Goal: Information Seeking & Learning: Check status

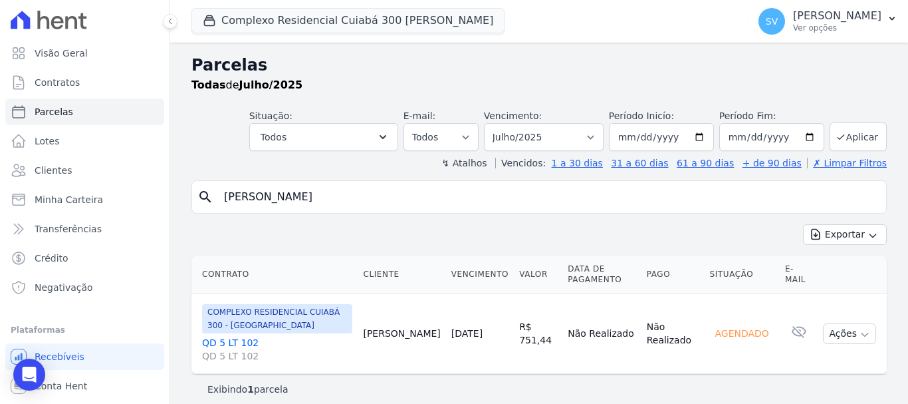
select select
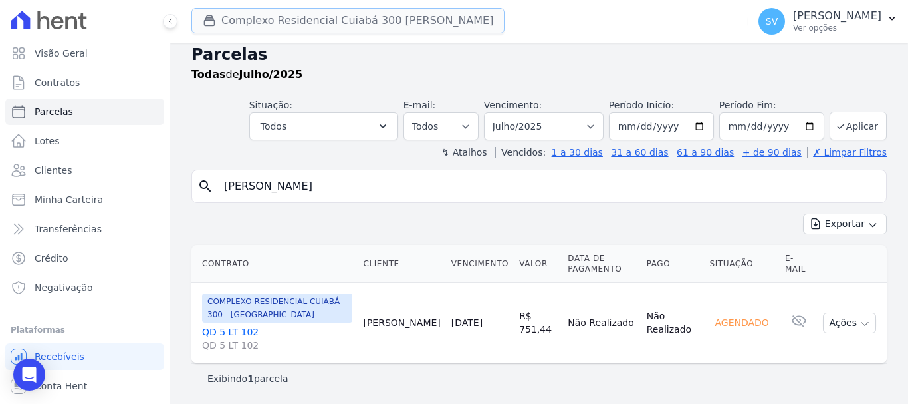
click at [252, 28] on button "Complexo Residencial Cuiabá 300 [PERSON_NAME]" at bounding box center [348, 20] width 313 height 25
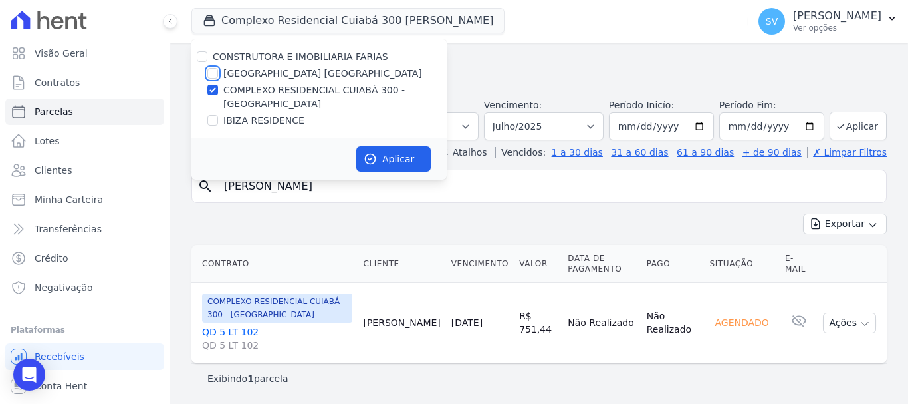
click at [211, 75] on input "[GEOGRAPHIC_DATA] [GEOGRAPHIC_DATA]" at bounding box center [212, 73] width 11 height 11
checkbox input "true"
click at [217, 87] on input "COMPLEXO RESIDENCIAL CUIABÁ 300 - [GEOGRAPHIC_DATA]" at bounding box center [212, 89] width 11 height 11
checkbox input "false"
click at [379, 154] on button "Aplicar" at bounding box center [393, 158] width 74 height 25
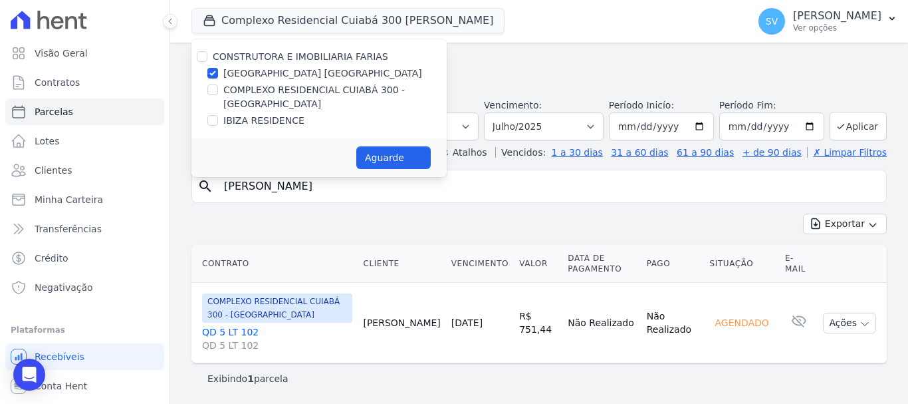
select select
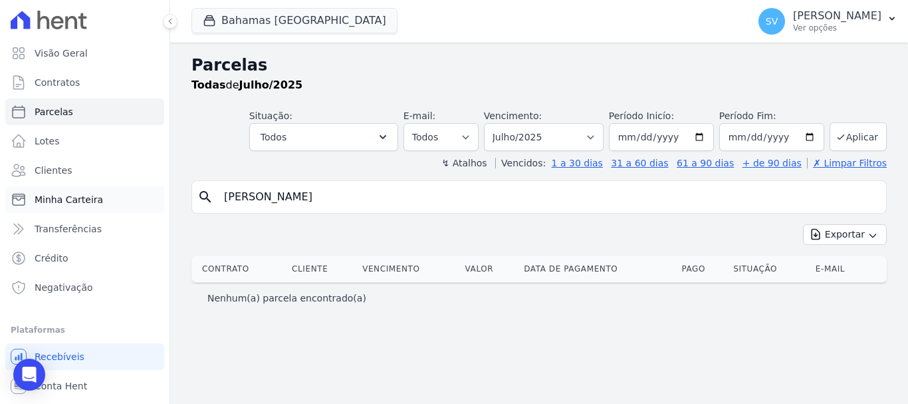
drag, startPoint x: 464, startPoint y: 190, endPoint x: 112, endPoint y: 202, distance: 351.4
click at [113, 202] on div "Visão Geral Contratos [GEOGRAPHIC_DATA] Lotes Clientes Minha Carteira Transferê…" at bounding box center [454, 202] width 908 height 404
paste input "[PERSON_NAME]"
type input "[PERSON_NAME]"
select select
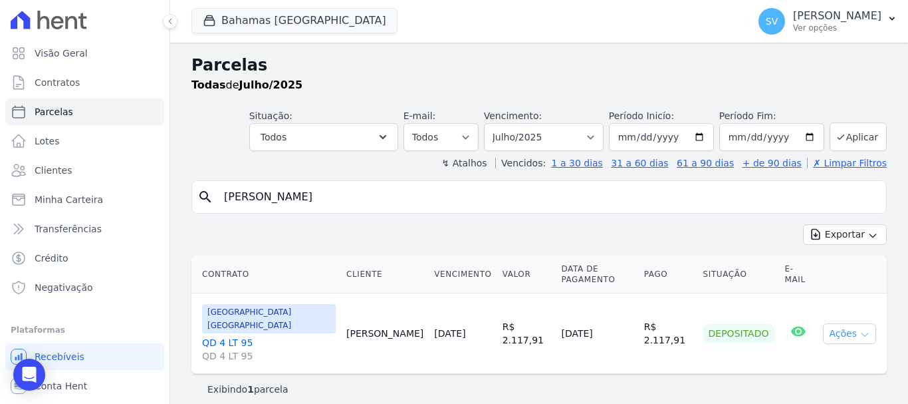
click at [853, 323] on button "Ações" at bounding box center [849, 333] width 53 height 21
click at [638, 233] on div "Exportar Exportar PDF Exportar CSV" at bounding box center [540, 239] width 696 height 31
click at [604, 144] on select "Filtrar por período ──────── Todos os meses Outubro/2022 Novembro/2022 Dezembro…" at bounding box center [544, 137] width 120 height 28
select select "09/2025"
click at [503, 123] on select "Filtrar por período ──────── Todos os meses Outubro/2022 Novembro/2022 Dezembro…" at bounding box center [544, 137] width 120 height 28
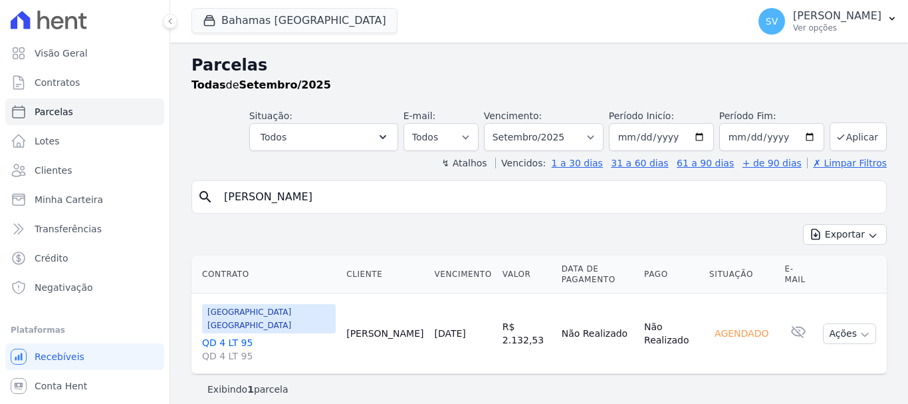
select select
click at [847, 323] on button "Ações" at bounding box center [849, 333] width 53 height 21
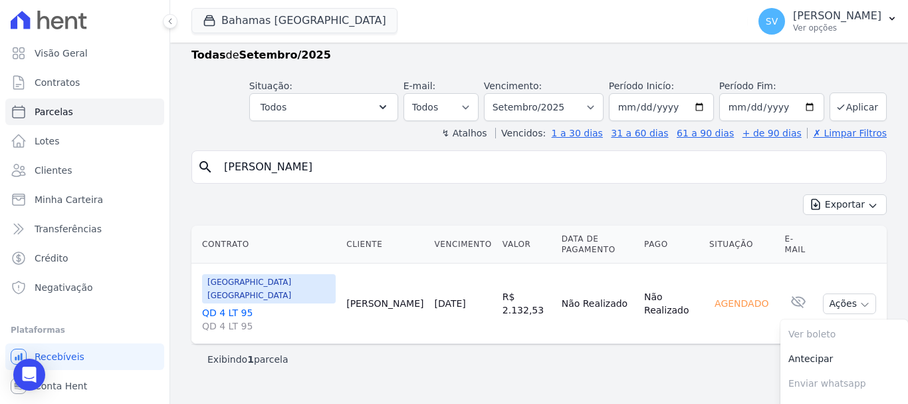
scroll to position [57, 0]
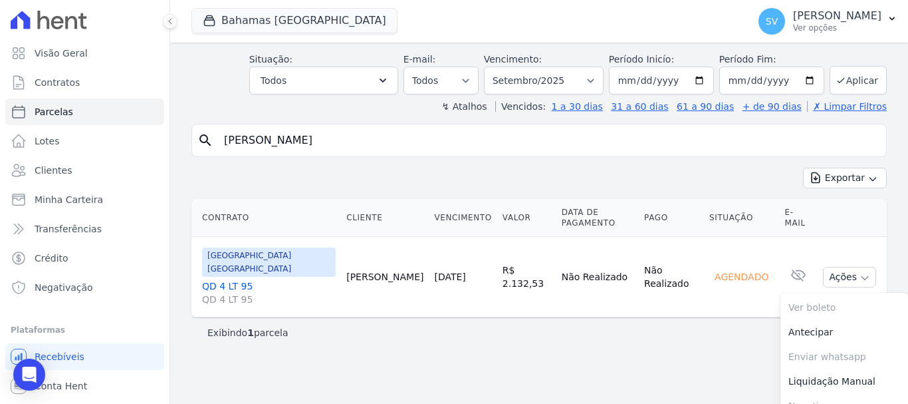
click at [708, 362] on main "Parcelas Todas de Setembro/2025 Situação: Agendado Em Aberto Pago Processando C…" at bounding box center [539, 223] width 738 height 361
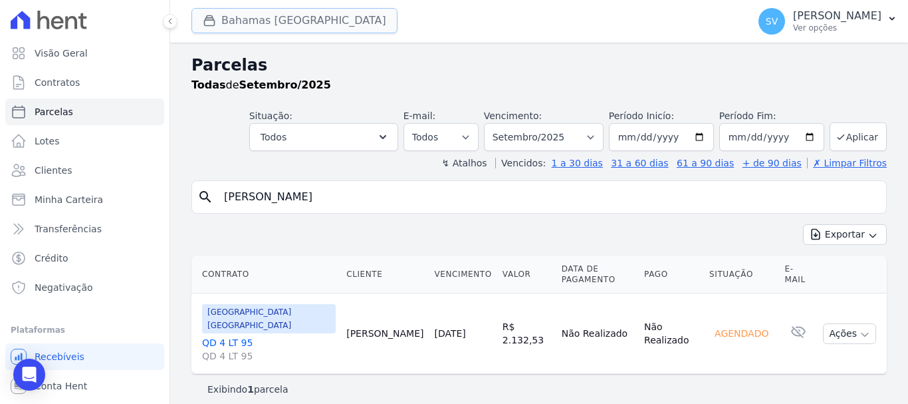
click at [287, 21] on button "Bahamas [GEOGRAPHIC_DATA]" at bounding box center [295, 20] width 206 height 25
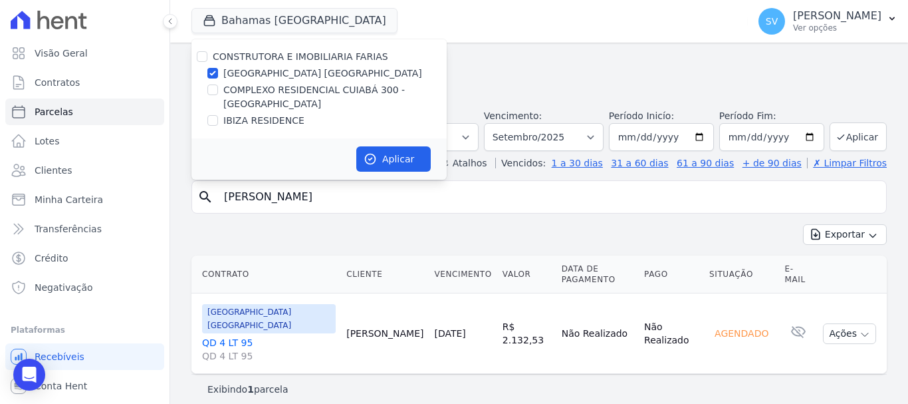
click at [217, 68] on div at bounding box center [212, 73] width 11 height 13
click at [212, 84] on div at bounding box center [212, 89] width 11 height 13
drag, startPoint x: 214, startPoint y: 87, endPoint x: 209, endPoint y: 82, distance: 7.1
click at [214, 88] on input "COMPLEXO RESIDENCIAL CUIABÁ 300 - [GEOGRAPHIC_DATA]" at bounding box center [212, 89] width 11 height 11
checkbox input "true"
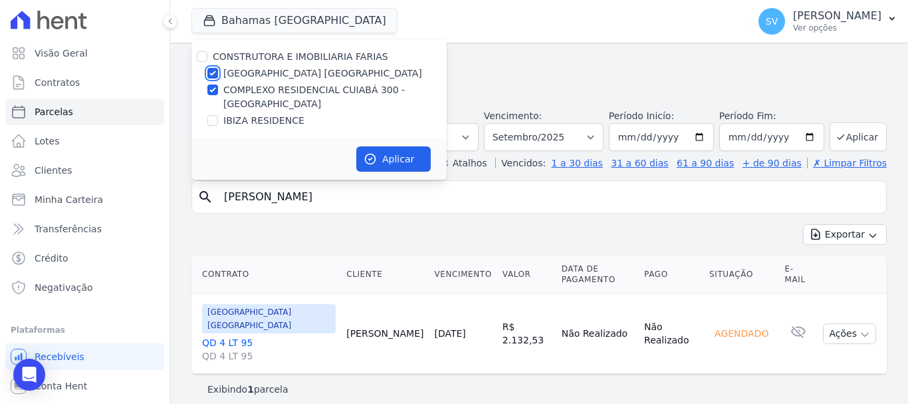
click at [211, 68] on input "[GEOGRAPHIC_DATA] [GEOGRAPHIC_DATA]" at bounding box center [212, 73] width 11 height 11
checkbox input "false"
click at [385, 151] on button "Aplicar" at bounding box center [393, 158] width 74 height 25
select select
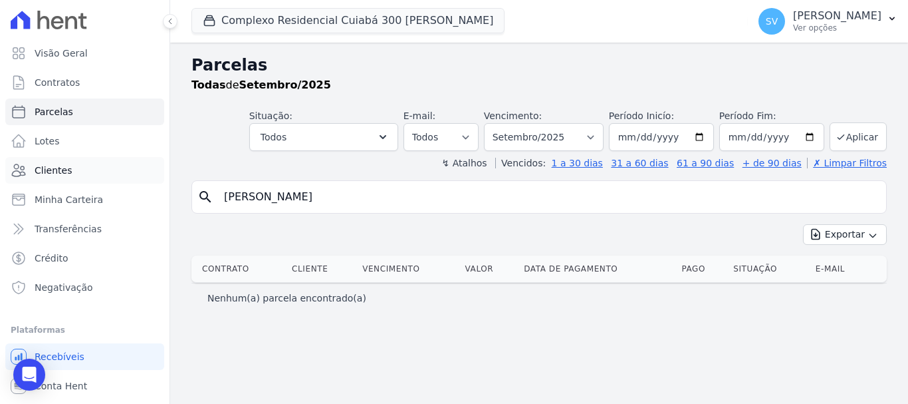
drag, startPoint x: 379, startPoint y: 190, endPoint x: 135, endPoint y: 176, distance: 244.5
click at [135, 176] on div "Visão Geral Contratos Parcelas Lotes Clientes Minha Carteira Transferências Cré…" at bounding box center [454, 202] width 908 height 404
paste input "[PERSON_NAME]"
type input "Luis Augusto Costa Ruis,"
select select
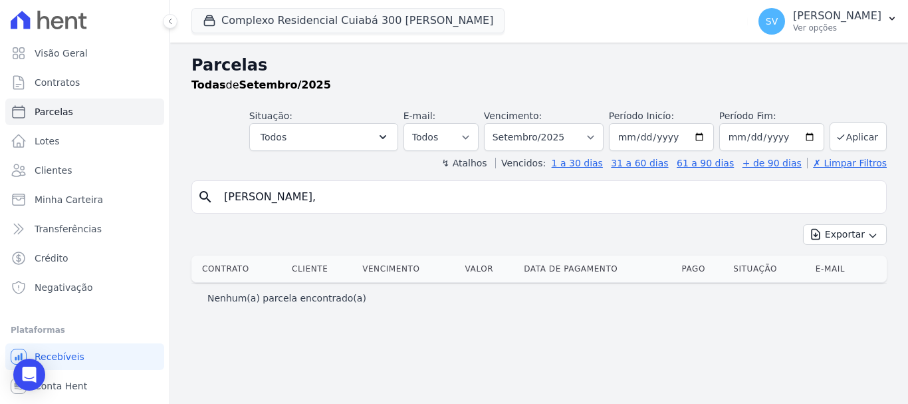
click at [356, 202] on input "Luis Augusto Costa Ruis," at bounding box center [548, 197] width 665 height 27
type input "[PERSON_NAME]"
select select
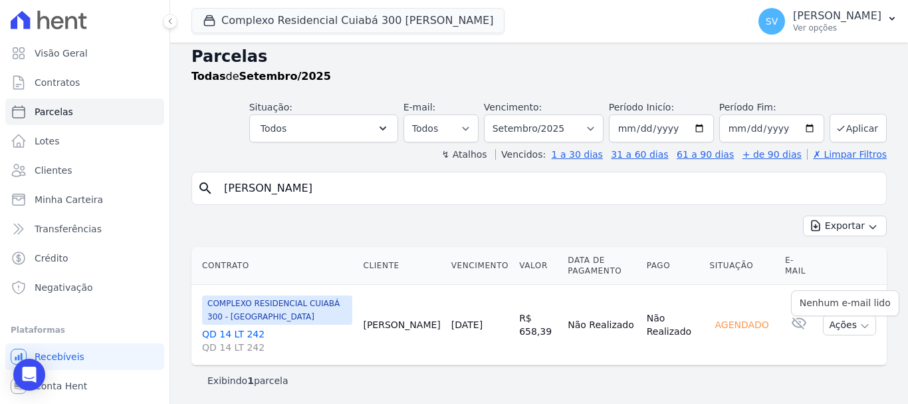
scroll to position [11, 0]
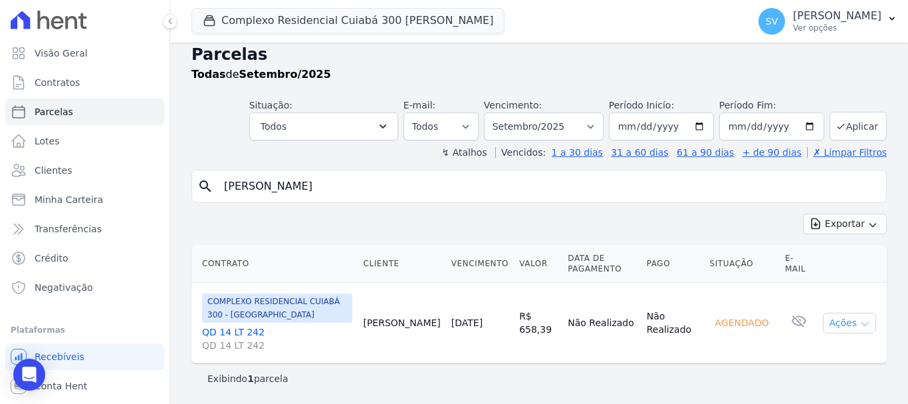
click at [843, 328] on button "Ações" at bounding box center [849, 323] width 53 height 21
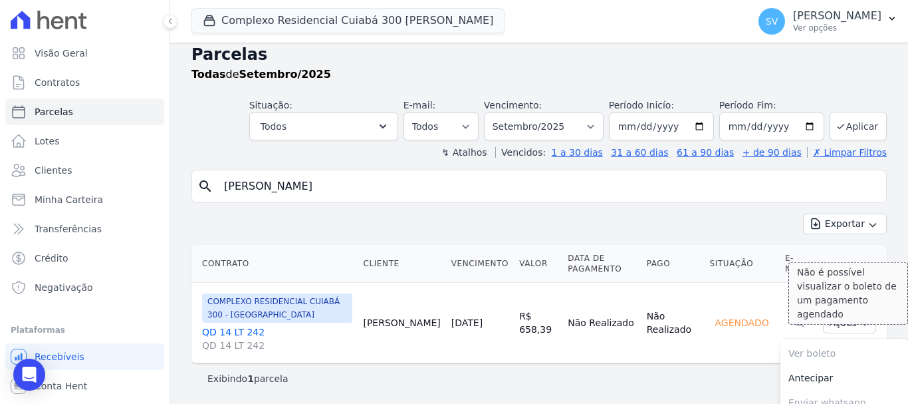
click at [820, 360] on span "Ver boleto Não é possível visualizar o boleto de um pagamento agendado" at bounding box center [845, 353] width 128 height 25
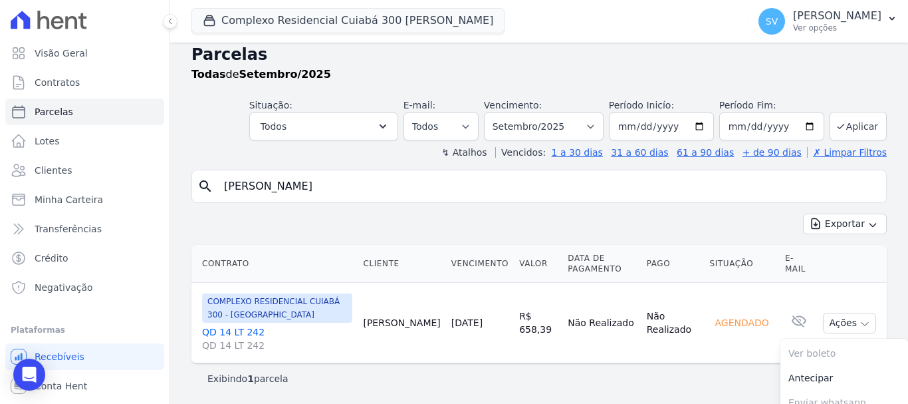
click at [724, 370] on div "Exibindo 1 parcela" at bounding box center [540, 378] width 696 height 30
click at [600, 127] on select "Filtrar por período ──────── Todos os meses Abril/2024 Maio/2024 Junho/2024 Jul…" at bounding box center [544, 126] width 120 height 28
select select "07/2025"
click at [493, 112] on select "Filtrar por período ──────── Todos os meses Abril/2024 Maio/2024 Junho/2024 Jul…" at bounding box center [544, 126] width 120 height 28
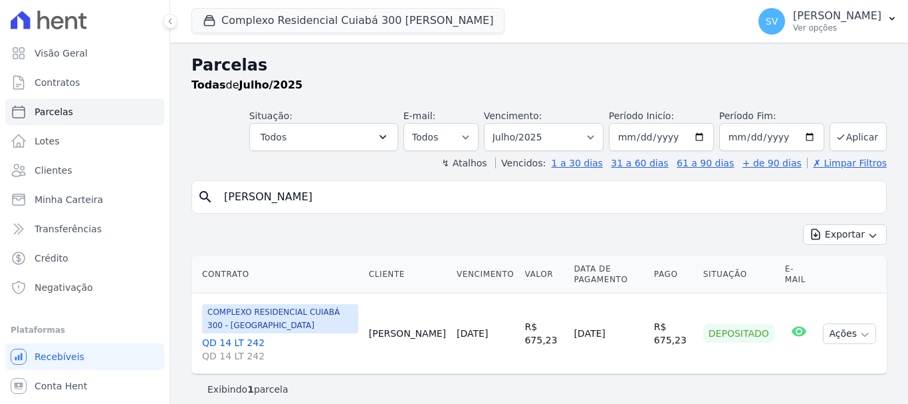
select select
click at [670, 198] on input "Luis Augusto Costa Ruis" at bounding box center [548, 197] width 665 height 27
click at [831, 346] on td "Ações Ver boleto Antecipar Antecipação não disponível Enviar whatsapp Não é pos…" at bounding box center [852, 333] width 69 height 80
click at [837, 335] on button "Ações" at bounding box center [849, 333] width 53 height 21
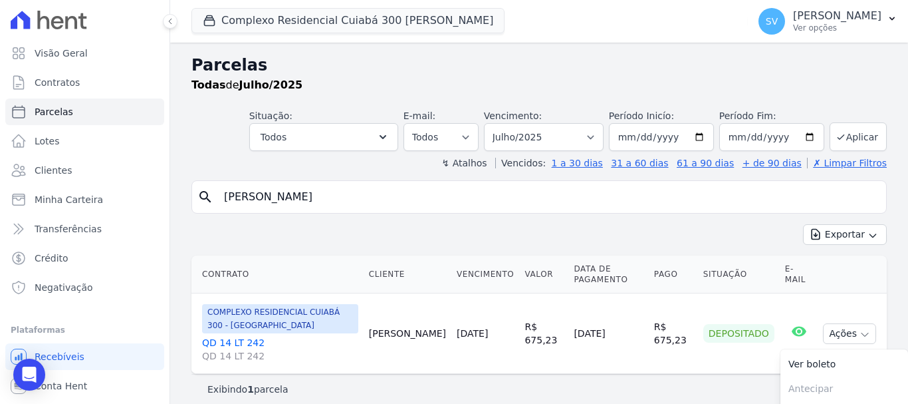
click at [652, 240] on div "Exportar Exportar PDF Exportar CSV" at bounding box center [540, 239] width 696 height 31
click at [509, 206] on input "Luis Augusto Costa Ruis" at bounding box center [548, 197] width 665 height 27
click at [827, 202] on input "Luis Augusto Costa Ruis" at bounding box center [548, 197] width 665 height 27
click at [752, 240] on div "Exportar Exportar PDF Exportar CSV" at bounding box center [540, 239] width 696 height 31
click at [560, 193] on input "[PERSON_NAME]" at bounding box center [548, 197] width 665 height 27
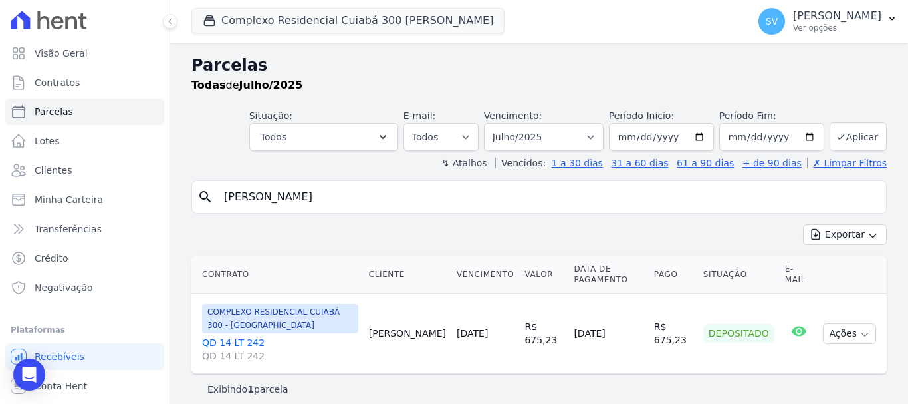
click at [619, 192] on input "[PERSON_NAME]" at bounding box center [548, 197] width 665 height 27
click at [748, 335] on div "Depositado" at bounding box center [739, 333] width 71 height 19
click at [826, 333] on button "Ações" at bounding box center [849, 333] width 53 height 21
click at [633, 214] on div "search Luis Augusto Costa Ruis Exportar Exportar PDF Exportar CSV Contrato Clie…" at bounding box center [540, 291] width 696 height 223
drag, startPoint x: 561, startPoint y: 334, endPoint x: 620, endPoint y: 331, distance: 59.3
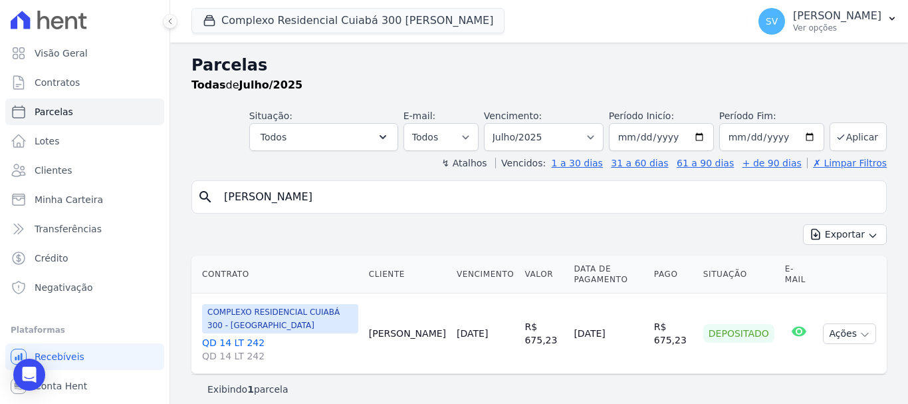
click at [622, 333] on td "28/07/2025" at bounding box center [609, 333] width 80 height 80
copy td "28/07/2025"
click at [658, 244] on div "Exportar Exportar PDF Exportar CSV" at bounding box center [540, 239] width 696 height 31
drag, startPoint x: 585, startPoint y: 138, endPoint x: 583, endPoint y: 148, distance: 10.1
click at [585, 138] on select "Filtrar por período ──────── Todos os meses Abril/2024 Maio/2024 Junho/2024 Jul…" at bounding box center [544, 137] width 120 height 28
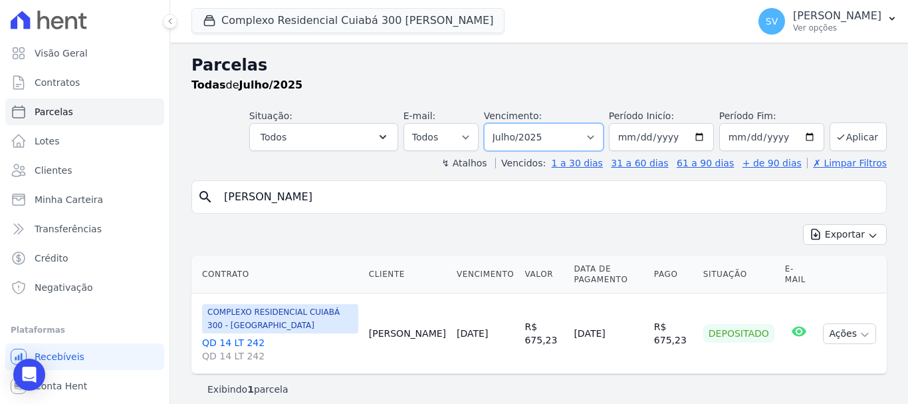
select select "08/2025"
click at [493, 123] on select "Filtrar por período ──────── Todos os meses Abril/2024 Maio/2024 Junho/2024 Jul…" at bounding box center [544, 137] width 120 height 28
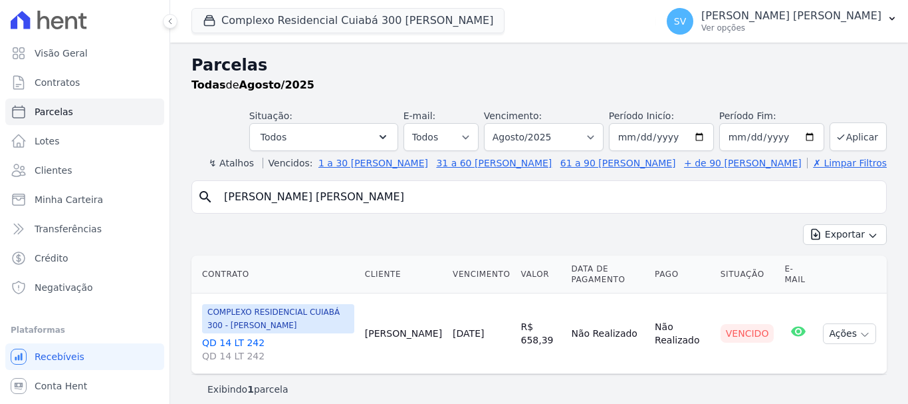
select select
click at [840, 335] on button "Ações" at bounding box center [849, 333] width 53 height 21
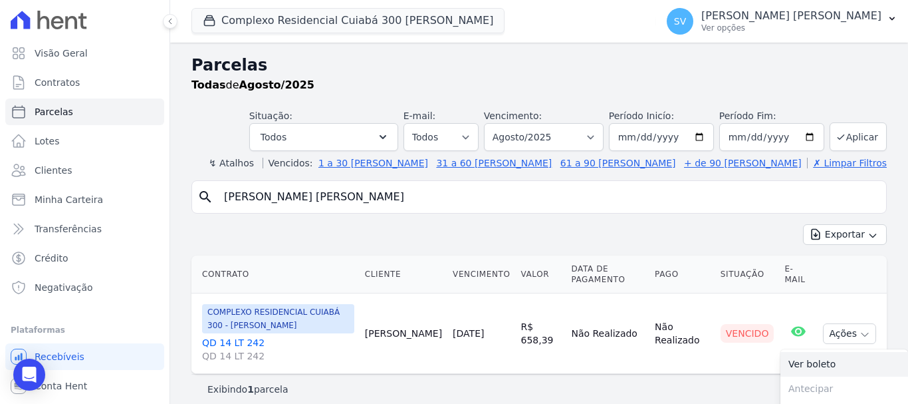
click at [797, 362] on link "Ver boleto" at bounding box center [845, 364] width 128 height 25
click at [408, 200] on input "Luis Augusto Costa Ruis" at bounding box center [548, 197] width 665 height 27
click at [531, 141] on select "Filtrar por período ──────── Todos os meses Abril/2024 Maio/2024 Junho/2024 Jul…" at bounding box center [544, 137] width 120 height 28
select select "07/2025"
click at [493, 123] on select "Filtrar por período ──────── Todos os meses Abril/2024 Maio/2024 Junho/2024 Jul…" at bounding box center [544, 137] width 120 height 28
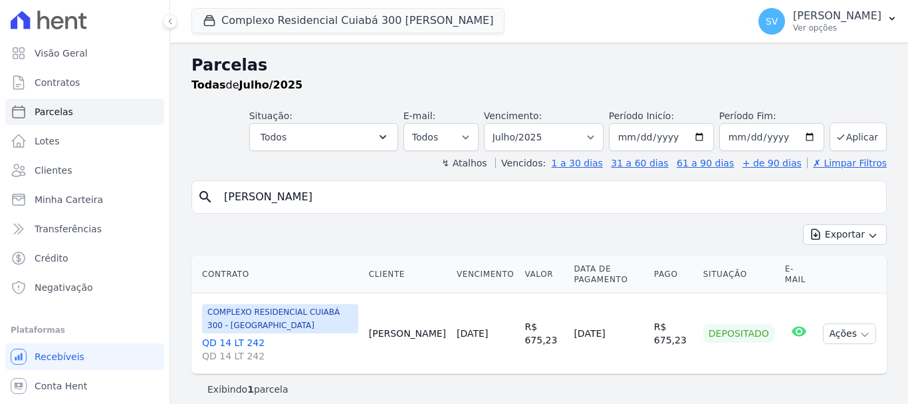
select select
click at [833, 331] on button "Ações" at bounding box center [849, 333] width 53 height 21
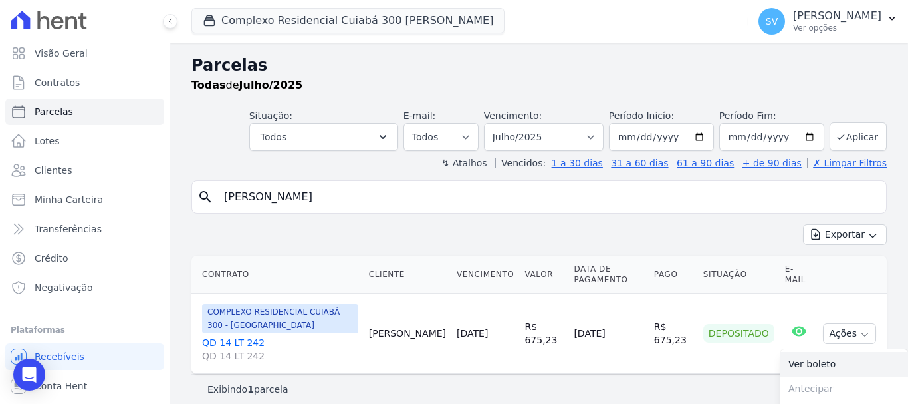
click at [807, 358] on link "Ver boleto" at bounding box center [845, 364] width 128 height 25
click at [713, 372] on td "Depositado" at bounding box center [739, 333] width 82 height 80
click at [539, 133] on select "Filtrar por período ──────── Todos os meses Abril/2024 Maio/2024 Junho/2024 Jul…" at bounding box center [544, 137] width 120 height 28
click at [493, 123] on select "Filtrar por período ──────── Todos os meses Abril/2024 Maio/2024 Junho/2024 Jul…" at bounding box center [544, 137] width 120 height 28
click at [666, 198] on input "[PERSON_NAME]" at bounding box center [548, 197] width 665 height 27
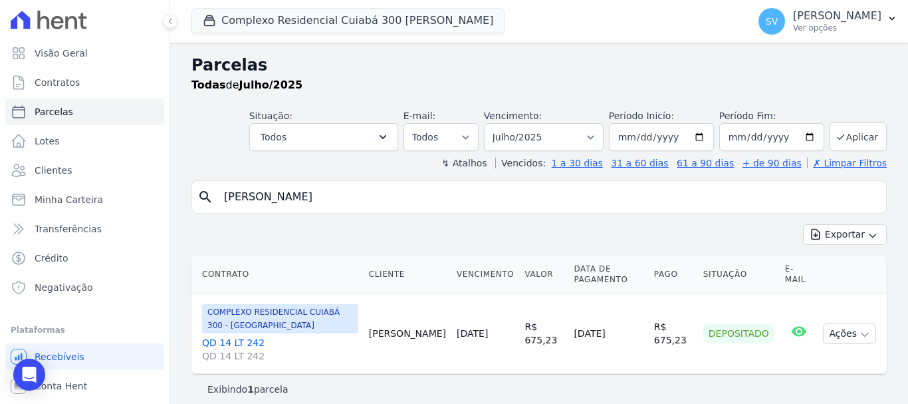
select select
drag, startPoint x: 200, startPoint y: 343, endPoint x: 271, endPoint y: 341, distance: 71.2
click at [271, 341] on td "COMPLEXO RESIDENCIAL CUIABÁ 300 - JOÃO DE BARRO QD 14 LT 242 QD 14 LT 242" at bounding box center [278, 333] width 172 height 80
copy link "QD 14 LT 242"
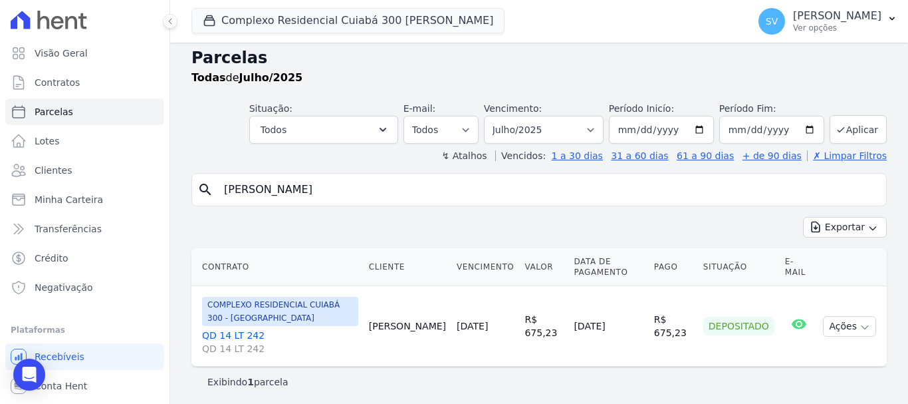
scroll to position [11, 0]
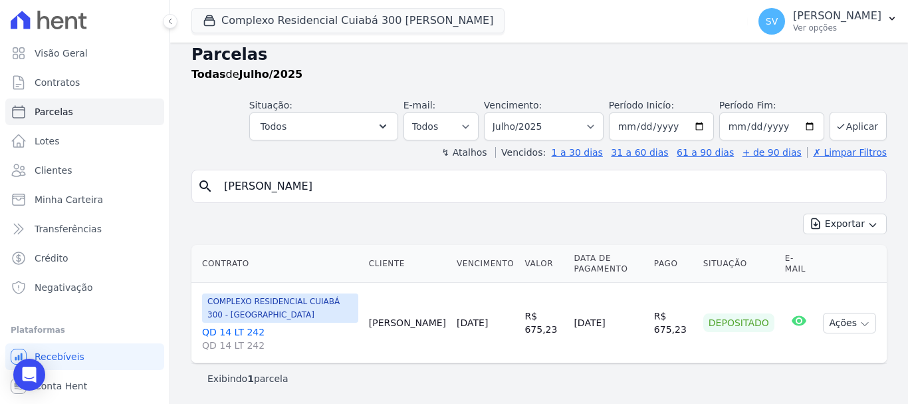
drag, startPoint x: 598, startPoint y: 321, endPoint x: 549, endPoint y: 309, distance: 50.8
click at [569, 321] on td "28/07/2025" at bounding box center [609, 323] width 80 height 80
click at [543, 300] on td "R$ 675,23" at bounding box center [543, 323] width 49 height 80
click at [543, 299] on td "R$ 675,23" at bounding box center [543, 323] width 49 height 80
click at [364, 227] on div "Exportar Exportar PDF Exportar CSV" at bounding box center [540, 228] width 696 height 31
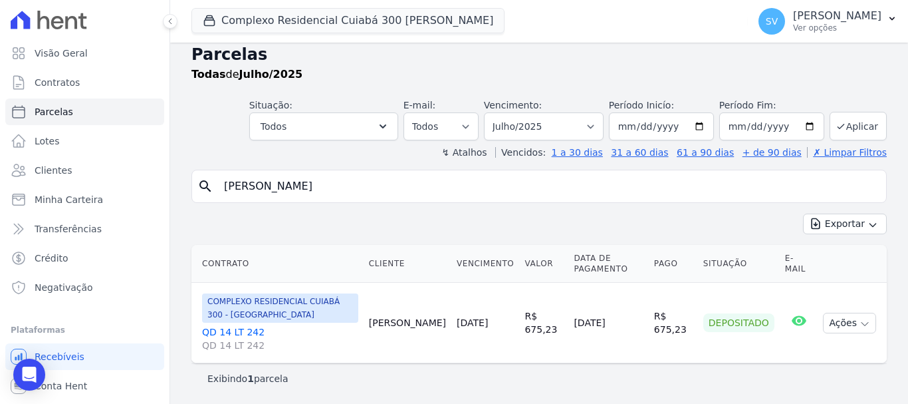
click at [303, 220] on div "Exportar Exportar PDF Exportar CSV" at bounding box center [540, 228] width 696 height 31
click at [468, 351] on td "28/07/2025" at bounding box center [486, 323] width 68 height 80
drag, startPoint x: 481, startPoint y: 369, endPoint x: 497, endPoint y: 364, distance: 16.6
click at [487, 368] on div "search Luis Augusto Costa Ruis Exportar Exportar PDF Exportar CSV Contrato Clie…" at bounding box center [540, 281] width 696 height 223
click at [605, 329] on td "[DATE]" at bounding box center [609, 323] width 80 height 80
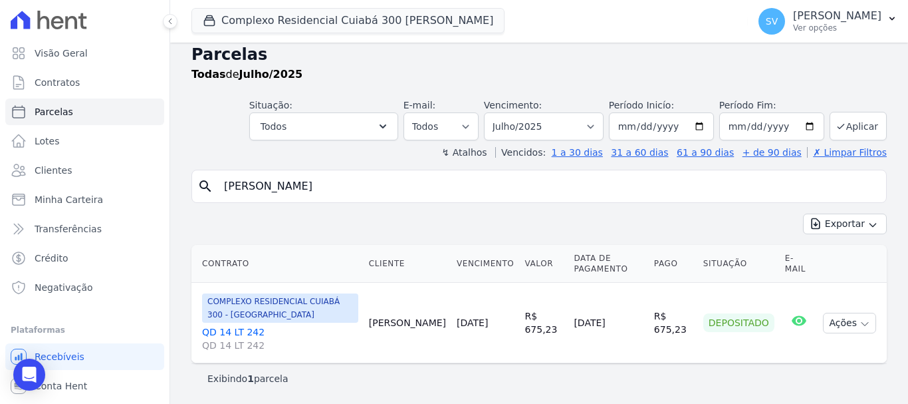
drag, startPoint x: 614, startPoint y: 319, endPoint x: 556, endPoint y: 328, distance: 58.5
click at [569, 325] on td "28/07/2025" at bounding box center [609, 323] width 80 height 80
click at [569, 340] on td "28/07/2025" at bounding box center [609, 323] width 80 height 80
click at [592, 334] on td "28/07/2025" at bounding box center [609, 323] width 80 height 80
drag, startPoint x: 489, startPoint y: 350, endPoint x: 483, endPoint y: 325, distance: 26.0
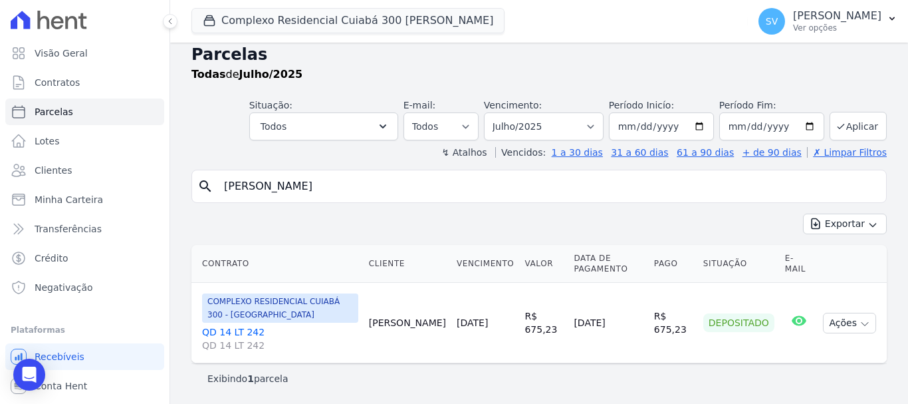
click at [487, 348] on td "28/07/2025" at bounding box center [486, 323] width 68 height 80
drag, startPoint x: 492, startPoint y: 323, endPoint x: 464, endPoint y: 348, distance: 37.7
click at [452, 319] on td "28/07/2025" at bounding box center [486, 323] width 68 height 80
click at [475, 357] on td "28/07/2025" at bounding box center [486, 323] width 68 height 80
click at [379, 192] on input "[PERSON_NAME]" at bounding box center [548, 186] width 665 height 27
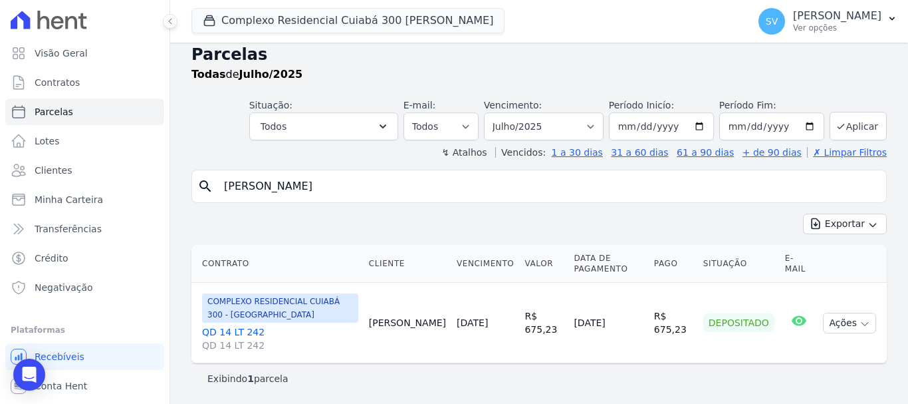
click at [379, 192] on input "[PERSON_NAME]" at bounding box center [548, 186] width 665 height 27
click at [573, 125] on select "Filtrar por período ──────── Todos os meses Abril/2024 Maio/2024 Junho/2024 Jul…" at bounding box center [544, 126] width 120 height 28
select select "06/2025"
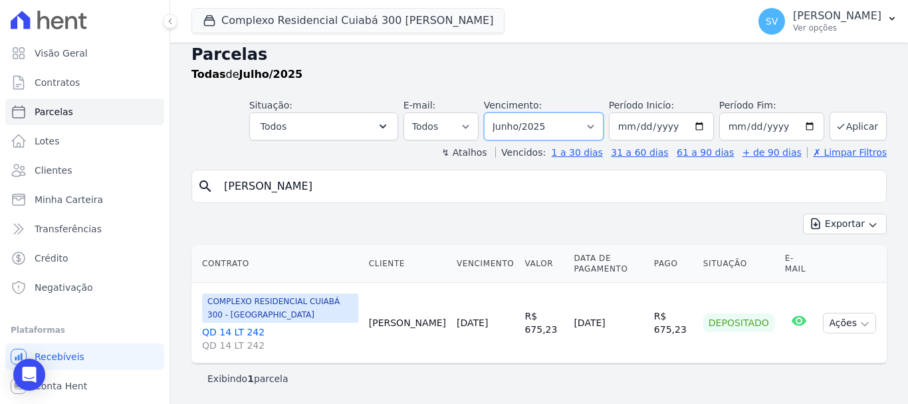
click at [493, 112] on select "Filtrar por período ──────── Todos os meses Abril/2024 Maio/2024 Junho/2024 Jul…" at bounding box center [544, 126] width 120 height 28
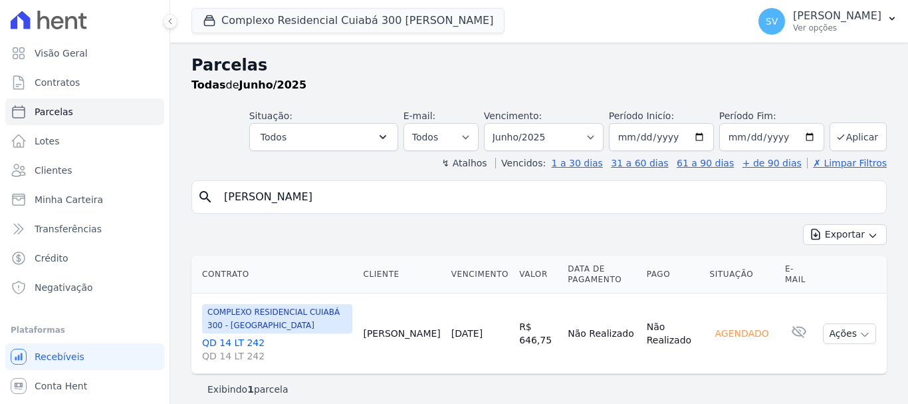
select select
drag, startPoint x: 711, startPoint y: 335, endPoint x: 745, endPoint y: 362, distance: 43.5
click at [758, 334] on div "Agendado" at bounding box center [742, 333] width 65 height 19
click at [745, 362] on td "Agendado" at bounding box center [741, 333] width 75 height 80
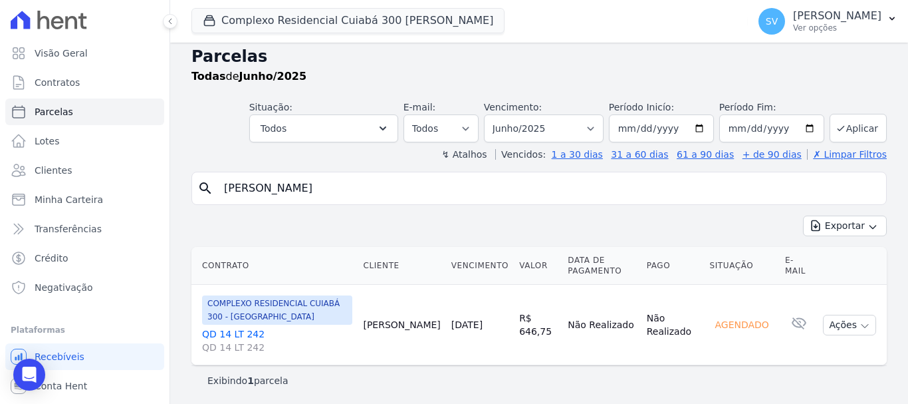
scroll to position [11, 0]
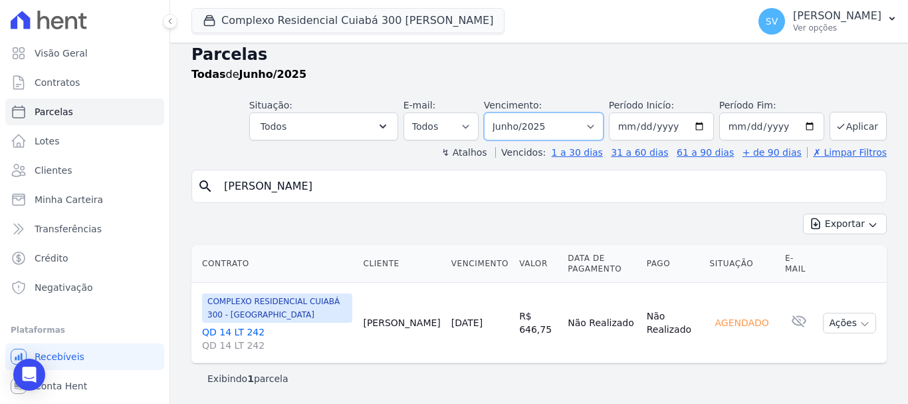
click at [523, 115] on select "Filtrar por período ──────── Todos os meses Abril/2024 Maio/2024 Junho/2024 Jul…" at bounding box center [544, 126] width 120 height 28
click at [509, 25] on div "Complexo Residencial Cuiabá 300 [PERSON_NAME] CONSTRUTORA E IMOBILIARIA FARIAS …" at bounding box center [467, 21] width 551 height 44
drag, startPoint x: 433, startPoint y: 326, endPoint x: 533, endPoint y: 305, distance: 101.9
click at [513, 315] on tr "COMPLEXO RESIDENCIAL CUIABÁ 300 - [GEOGRAPHIC_DATA] QD 14 LT 242 QD 14 LT 242 […" at bounding box center [540, 323] width 696 height 80
click at [563, 299] on td "Não Realizado" at bounding box center [602, 323] width 78 height 80
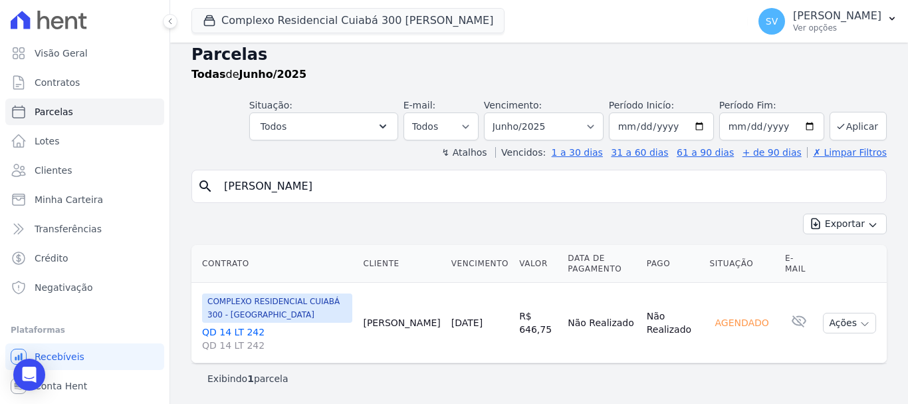
drag, startPoint x: 702, startPoint y: 323, endPoint x: 646, endPoint y: 333, distance: 56.7
click at [742, 325] on td "Agendado" at bounding box center [741, 323] width 75 height 80
drag, startPoint x: 632, startPoint y: 315, endPoint x: 697, endPoint y: 325, distance: 65.9
click at [670, 340] on tr "COMPLEXO RESIDENCIAL CUIABÁ 300 - [GEOGRAPHIC_DATA] QD 14 LT 242 QD 14 LT 242 […" at bounding box center [540, 323] width 696 height 80
click at [691, 313] on td "Não Realizado" at bounding box center [673, 323] width 63 height 80
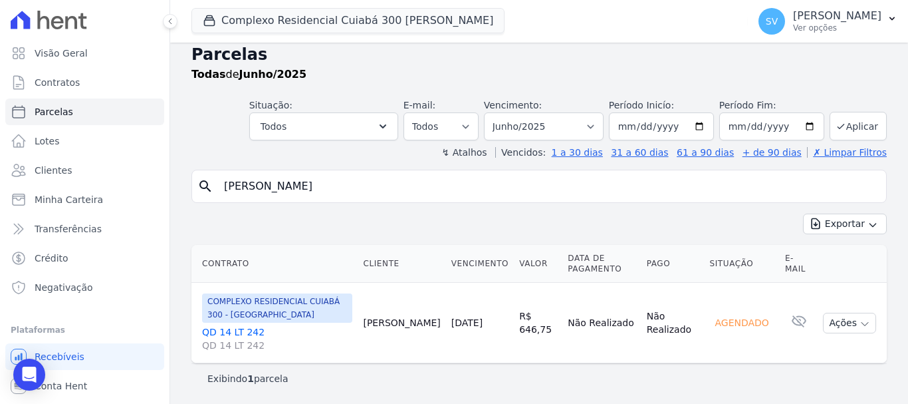
click at [653, 357] on td "Não Realizado" at bounding box center [673, 323] width 63 height 80
click at [569, 128] on select "Filtrar por período ──────── Todos os meses Abril/2024 Maio/2024 Junho/2024 Jul…" at bounding box center [544, 126] width 120 height 28
select select "05/2025"
click at [493, 112] on select "Filtrar por período ──────── Todos os meses Abril/2024 Maio/2024 Junho/2024 Jul…" at bounding box center [544, 126] width 120 height 28
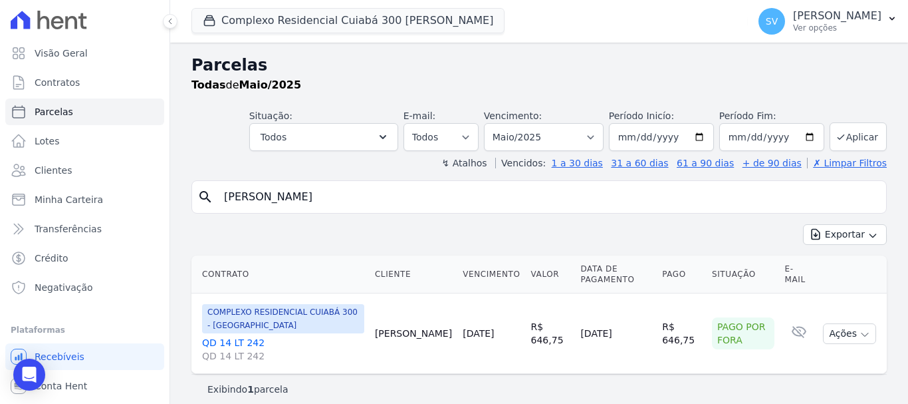
select select
drag, startPoint x: 554, startPoint y: 330, endPoint x: 613, endPoint y: 341, distance: 60.1
click at [613, 341] on td "[DATE]" at bounding box center [616, 333] width 82 height 80
drag, startPoint x: 535, startPoint y: 129, endPoint x: 537, endPoint y: 150, distance: 21.4
click at [535, 130] on select "Filtrar por período ──────── Todos os meses Abril/2024 Maio/2024 Junho/2024 Jul…" at bounding box center [544, 137] width 120 height 28
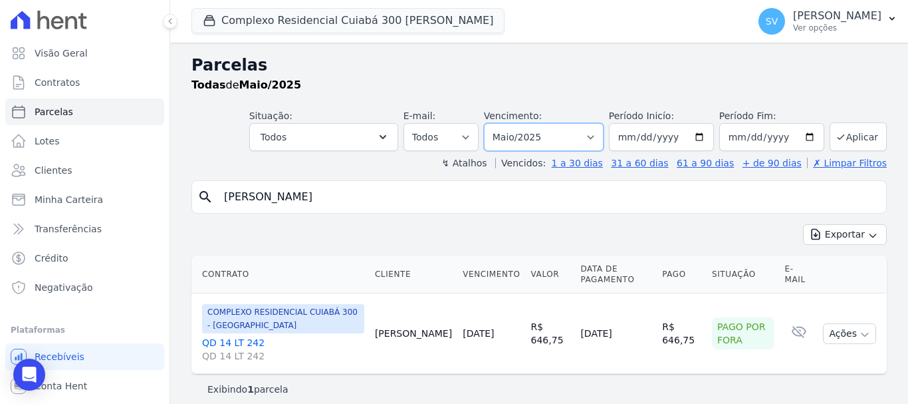
select select "06/2025"
click at [493, 123] on select "Filtrar por período ──────── Todos os meses Abril/2024 Maio/2024 Junho/2024 Jul…" at bounding box center [544, 137] width 120 height 28
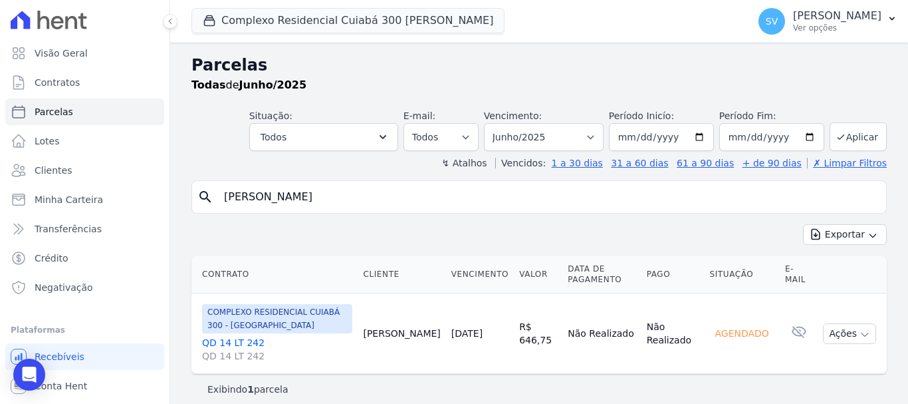
select select
click at [717, 231] on div "Exportar Exportar PDF Exportar CSV" at bounding box center [540, 239] width 696 height 31
drag, startPoint x: 567, startPoint y: 135, endPoint x: 488, endPoint y: 283, distance: 168.1
click at [563, 141] on select "Filtrar por período ──────── Todos os meses Abril/2024 Maio/2024 Junho/2024 Jul…" at bounding box center [544, 137] width 120 height 28
select select "04/2025"
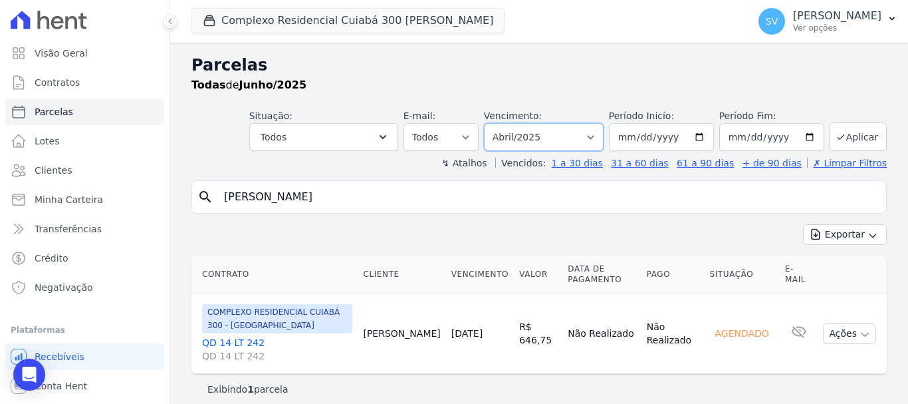
click at [493, 123] on select "Filtrar por período ──────── Todos os meses Abril/2024 Maio/2024 Junho/2024 Jul…" at bounding box center [544, 137] width 120 height 28
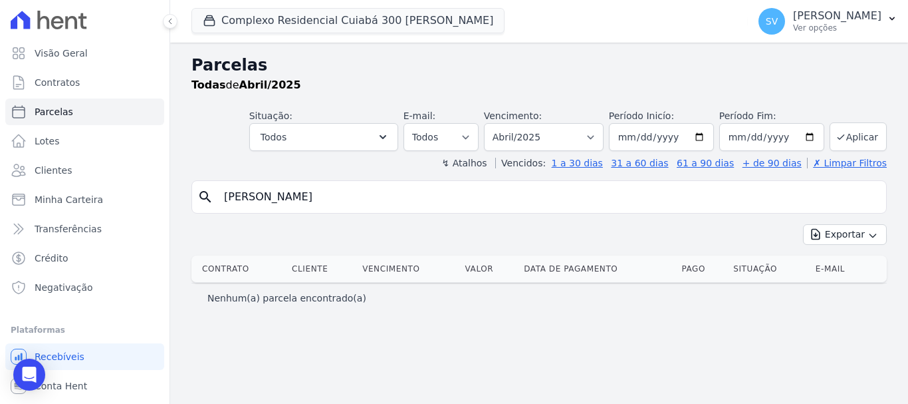
select select
click at [588, 132] on select "Filtrar por período ──────── Todos os meses Abril/2024 Maio/2024 Junho/2024 Jul…" at bounding box center [544, 137] width 120 height 28
select select "05/2025"
click at [503, 123] on select "Filtrar por período ──────── Todos os meses Abril/2024 Maio/2024 Junho/2024 Jul…" at bounding box center [544, 137] width 120 height 28
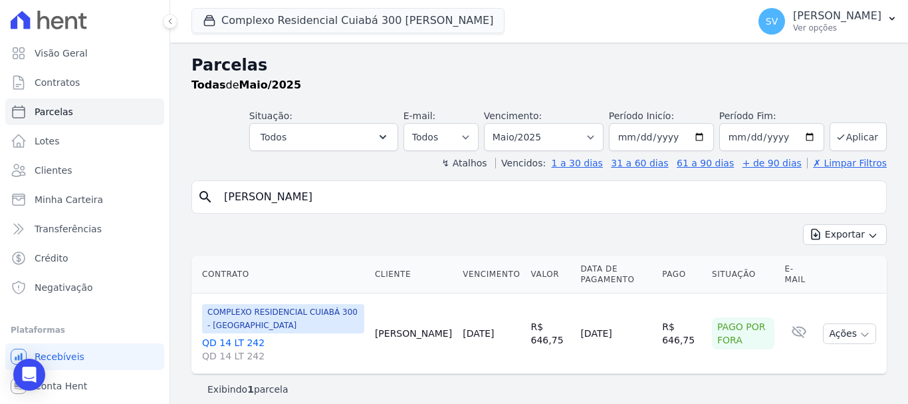
select select
click at [522, 204] on input "[PERSON_NAME]" at bounding box center [548, 197] width 665 height 27
drag, startPoint x: 543, startPoint y: 140, endPoint x: 544, endPoint y: 148, distance: 7.4
click at [543, 140] on select "Filtrar por período ──────── Todos os meses Abril/2024 Maio/2024 Junho/2024 Jul…" at bounding box center [544, 137] width 120 height 28
select select "06/2025"
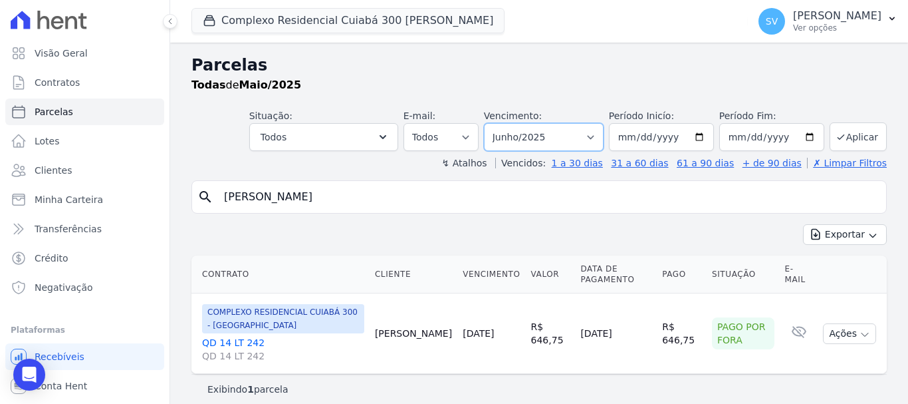
click at [493, 123] on select "Filtrar por período ──────── Todos os meses Abril/2024 Maio/2024 Junho/2024 Jul…" at bounding box center [544, 137] width 120 height 28
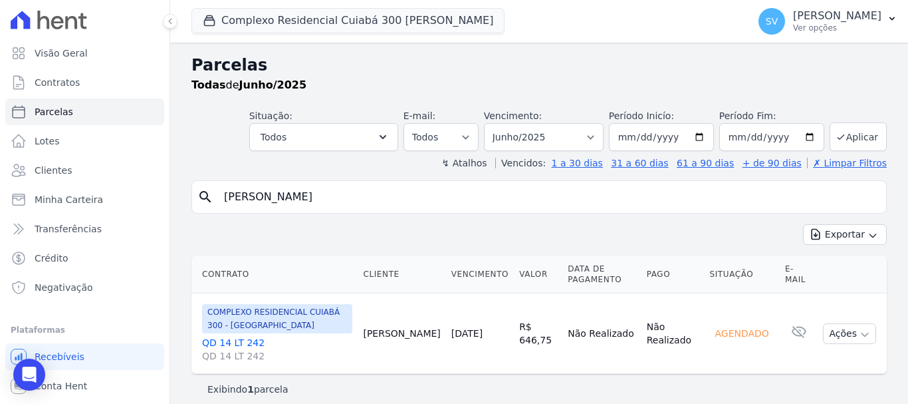
select select
drag, startPoint x: 534, startPoint y: 137, endPoint x: 539, endPoint y: 145, distance: 9.6
click at [534, 137] on select "Filtrar por período ──────── Todos os meses Abril/2024 Maio/2024 Junho/2024 Jul…" at bounding box center [544, 137] width 120 height 28
select select "07/2025"
click at [493, 123] on select "Filtrar por período ──────── Todos os meses Abril/2024 Maio/2024 Junho/2024 Jul…" at bounding box center [544, 137] width 120 height 28
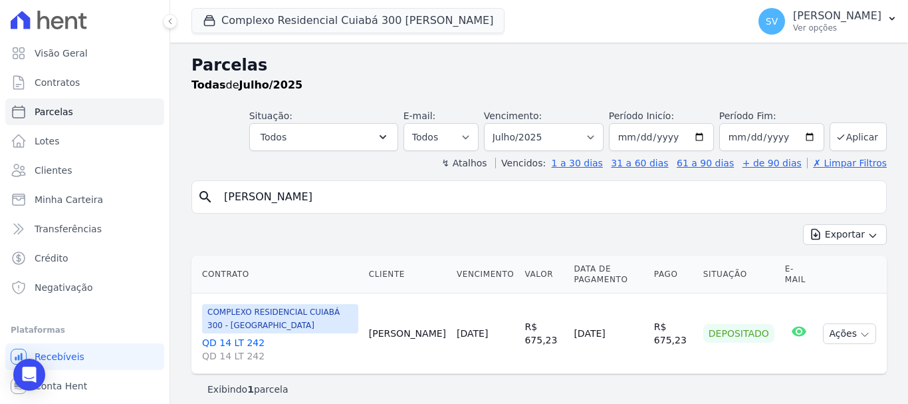
select select
click at [736, 245] on div "Exportar Exportar PDF Exportar CSV" at bounding box center [540, 239] width 696 height 31
click at [547, 138] on select "Filtrar por período ──────── Todos os meses Abril/2024 Maio/2024 Junho/2024 Jul…" at bounding box center [544, 137] width 120 height 28
select select "06/2024"
click at [493, 123] on select "Filtrar por período ──────── Todos os meses Abril/2024 Maio/2024 Junho/2024 Jul…" at bounding box center [544, 137] width 120 height 28
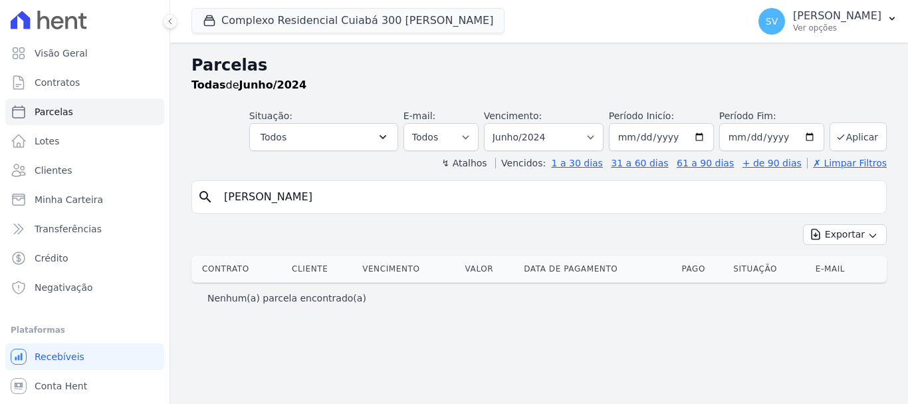
select select
click at [543, 142] on select "Filtrar por período ──────── Todos os meses Abril/2024 Maio/2024 Junho/2024 Jul…" at bounding box center [544, 137] width 120 height 28
select select "06/2025"
click at [503, 123] on select "Filtrar por período ──────── Todos os meses Abril/2024 Maio/2024 Junho/2024 Jul…" at bounding box center [544, 137] width 120 height 28
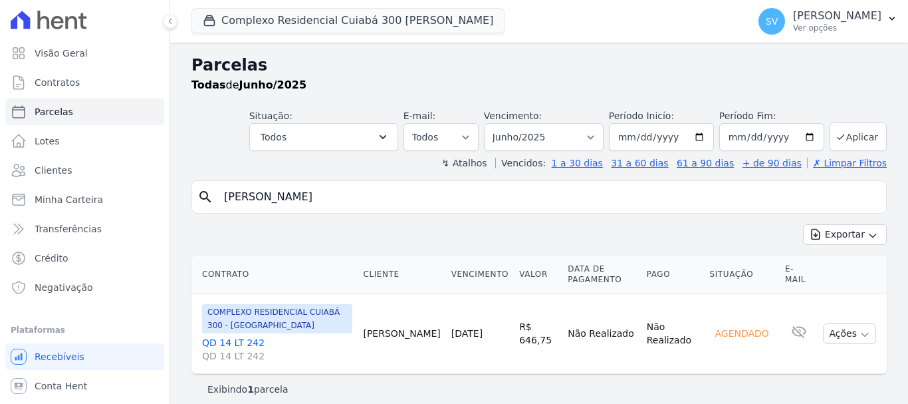
select select
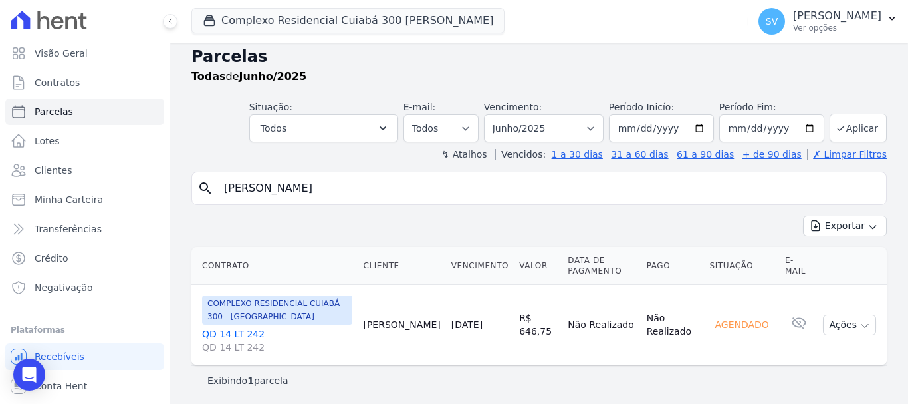
scroll to position [11, 0]
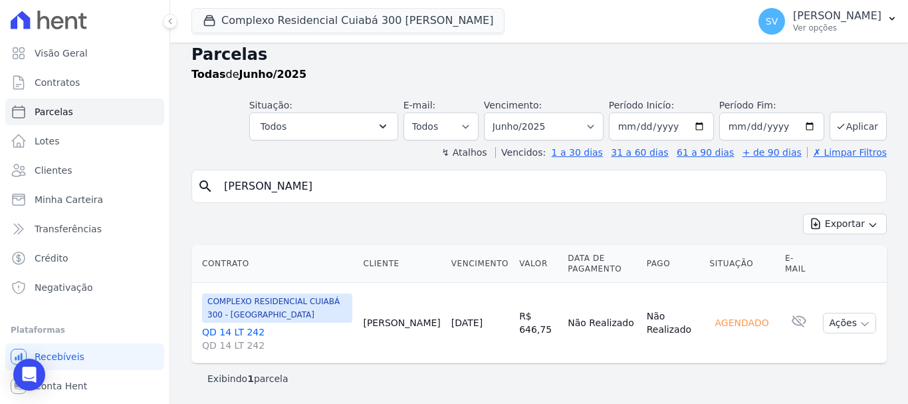
drag, startPoint x: 409, startPoint y: 331, endPoint x: 389, endPoint y: 325, distance: 20.8
click at [389, 325] on td "[PERSON_NAME]" at bounding box center [402, 323] width 88 height 80
click at [388, 323] on td "[PERSON_NAME]" at bounding box center [402, 323] width 88 height 80
click at [389, 316] on td "[PERSON_NAME]" at bounding box center [402, 323] width 88 height 80
drag, startPoint x: 757, startPoint y: 321, endPoint x: 706, endPoint y: 327, distance: 52.2
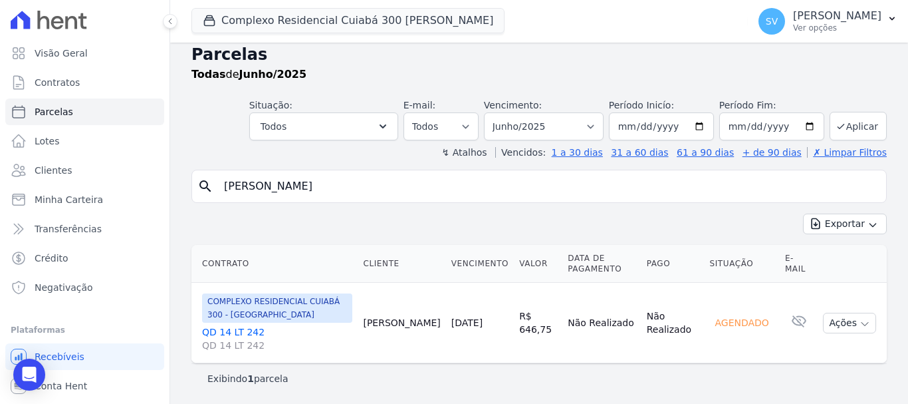
click at [710, 327] on div "Agendado" at bounding box center [742, 322] width 65 height 19
click at [545, 121] on select "Filtrar por período ──────── Todos os meses Abril/2024 Maio/2024 Junho/2024 Jul…" at bounding box center [544, 126] width 120 height 28
click at [688, 211] on div "search [PERSON_NAME] Exportar Exportar PDF Exportar CSV Contrato Cliente Vencim…" at bounding box center [540, 281] width 696 height 223
click at [831, 319] on button "Ações" at bounding box center [849, 323] width 53 height 21
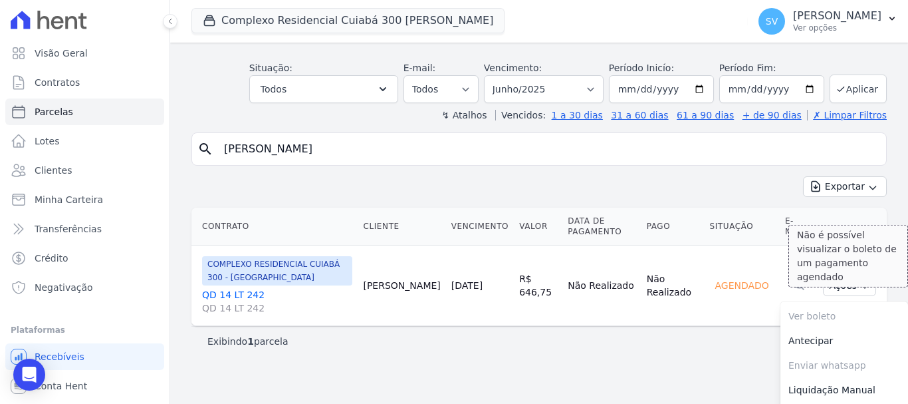
scroll to position [74, 0]
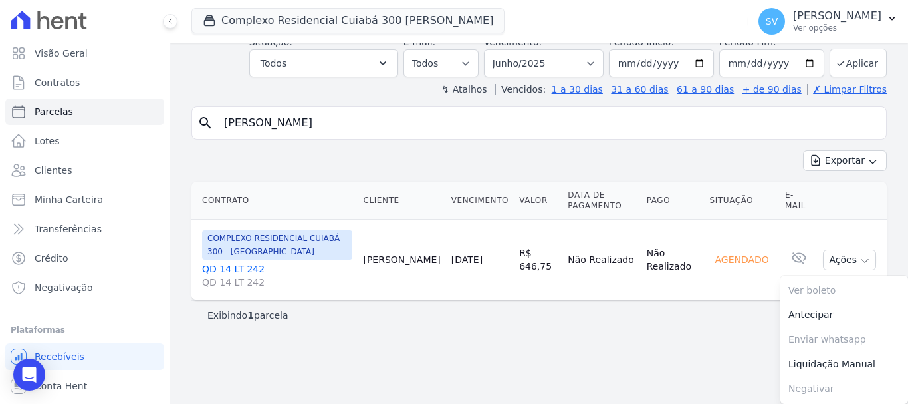
click at [694, 227] on td "Não Realizado" at bounding box center [673, 259] width 63 height 80
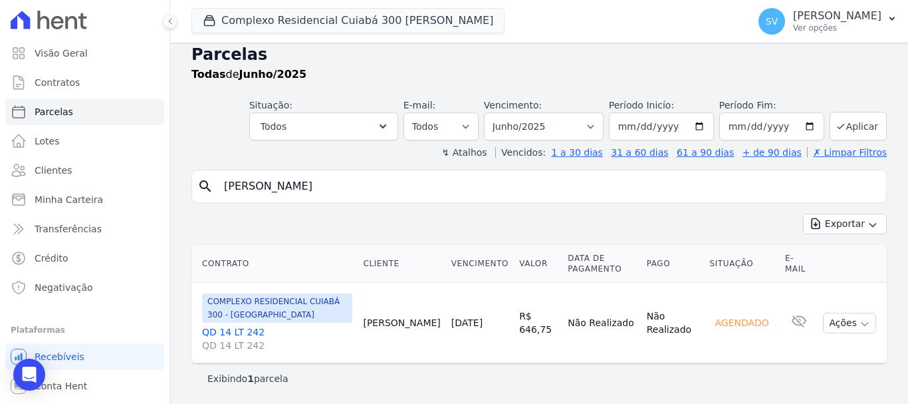
scroll to position [11, 0]
drag, startPoint x: 549, startPoint y: 325, endPoint x: 644, endPoint y: 329, distance: 94.5
click at [644, 329] on tr "COMPLEXO RESIDENCIAL CUIABÁ 300 - [GEOGRAPHIC_DATA] QD 14 LT 242 QD 14 LT 242 […" at bounding box center [540, 323] width 696 height 80
